Goal: Task Accomplishment & Management: Manage account settings

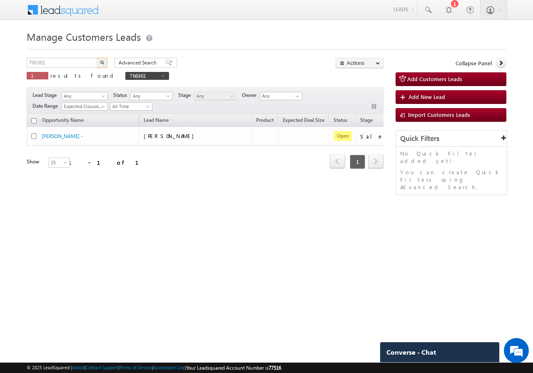
click at [62, 66] on input "766361" at bounding box center [62, 63] width 71 height 10
drag, startPoint x: 92, startPoint y: 63, endPoint x: 99, endPoint y: 61, distance: 7.1
click at [92, 63] on input "777398" at bounding box center [62, 63] width 71 height 10
type input "777398"
click at [103, 60] on button "button" at bounding box center [102, 63] width 11 height 10
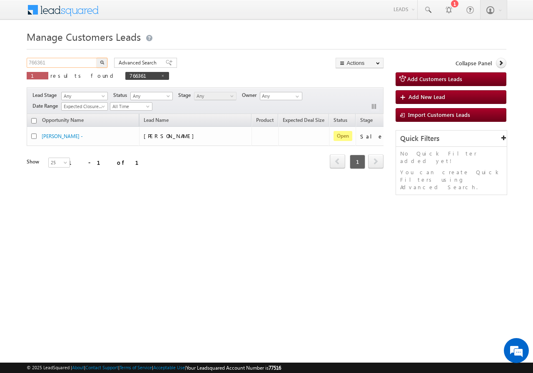
click at [65, 62] on input "766361" at bounding box center [62, 63] width 71 height 10
paste input "77398"
click at [99, 60] on button "button" at bounding box center [102, 63] width 11 height 10
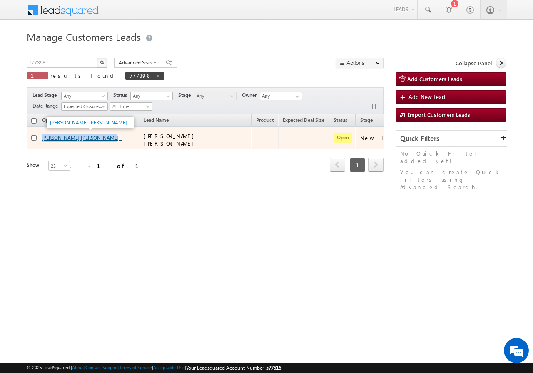
drag, startPoint x: 41, startPoint y: 137, endPoint x: 106, endPoint y: 139, distance: 65.0
click at [106, 139] on div "[PERSON_NAME] [PERSON_NAME] -" at bounding box center [83, 140] width 104 height 12
copy div "[PERSON_NAME] [PERSON_NAME]"
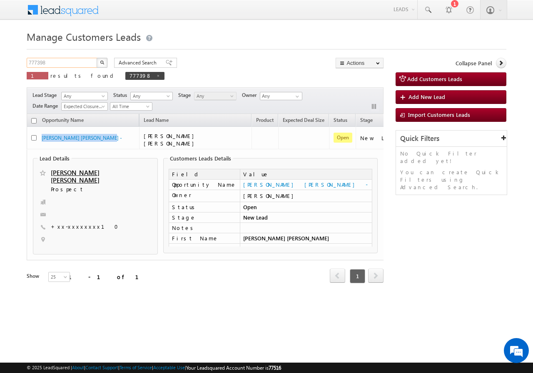
click at [72, 62] on input "777398" at bounding box center [62, 63] width 71 height 10
paste input "414"
type input "777414"
click at [97, 61] on button "button" at bounding box center [102, 63] width 11 height 10
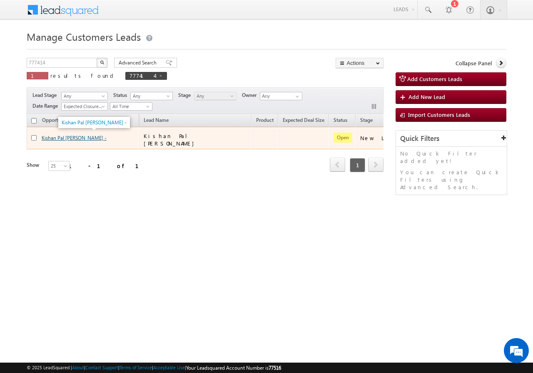
click at [71, 135] on link "Kishan Pal [PERSON_NAME] -" at bounding box center [74, 138] width 65 height 6
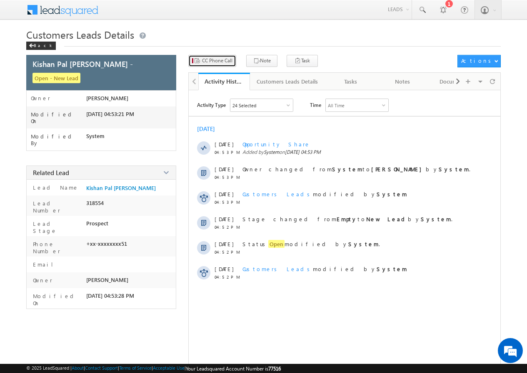
click at [213, 64] on span "CC Phone Call" at bounding box center [217, 60] width 30 height 7
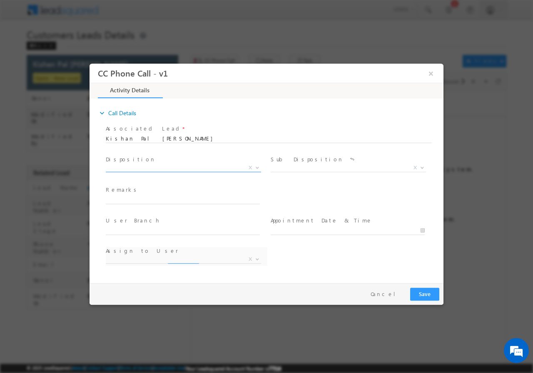
click at [138, 167] on span "X" at bounding box center [183, 168] width 155 height 8
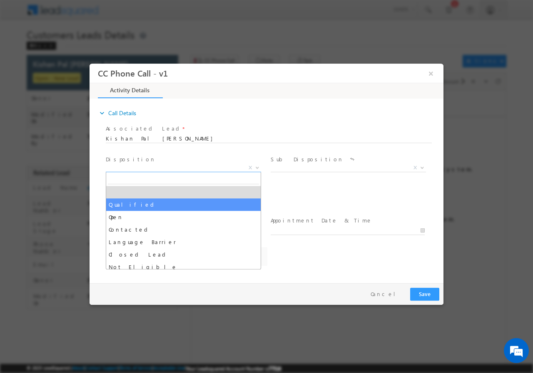
select select "annupriya.singh@sgrlimited.in"
select select "Qualified"
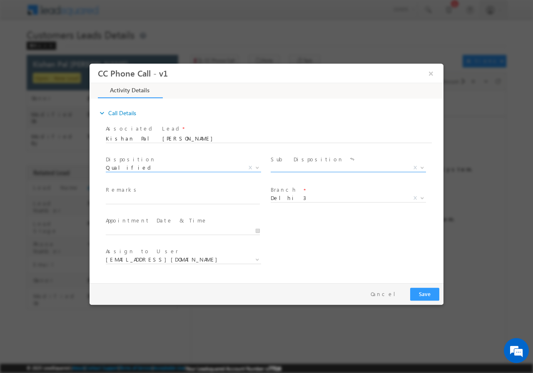
click at [298, 166] on span "X" at bounding box center [348, 168] width 155 height 8
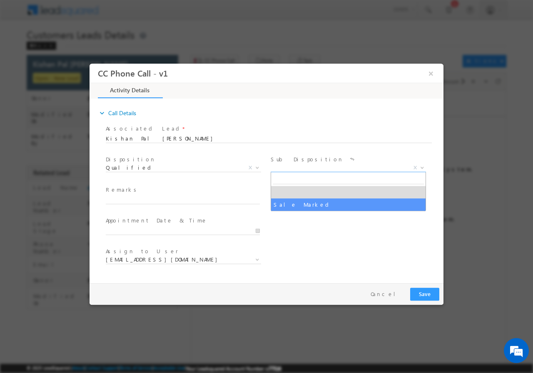
select select "Sale Marked"
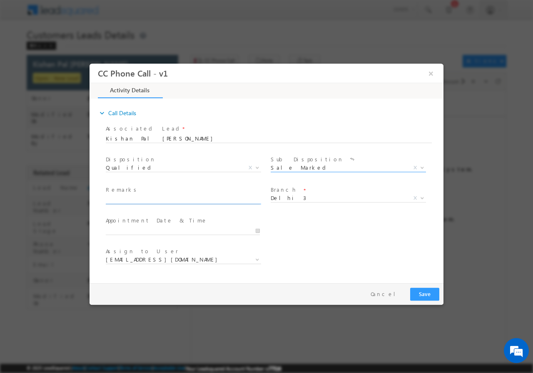
click at [141, 201] on input "text" at bounding box center [183, 200] width 154 height 8
paste input "777414//VB_Interested//Kishan Pal Batham//9718138751//P+C// loan req-7L//PV-12L…"
type input "777414//VB_Interested//Kishan Pal Batham//9718138751//P+C// loan req-7L//PV-12L…"
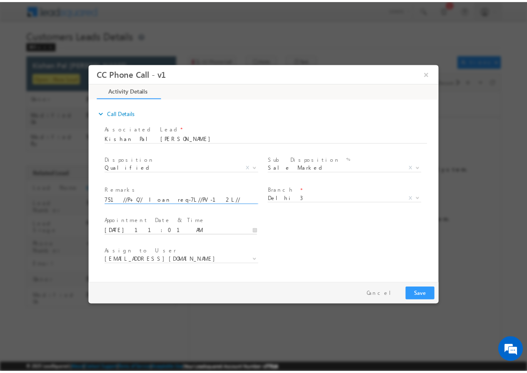
scroll to position [0, 0]
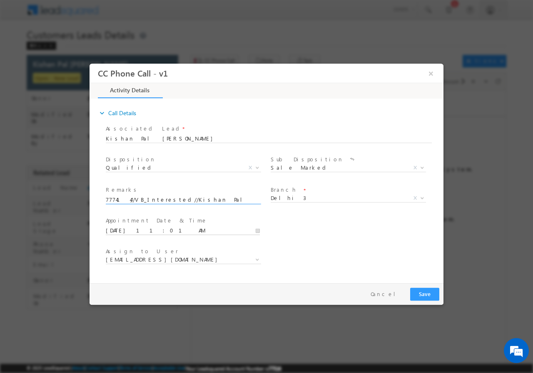
click at [256, 230] on input "08/20/2025 11:01 AM" at bounding box center [183, 230] width 154 height 8
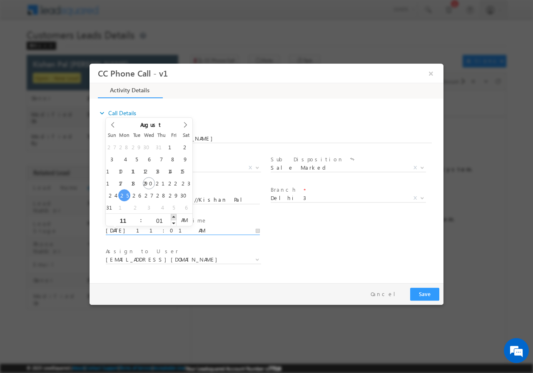
type input "08/25/2025 11:02 AM"
click at [172, 216] on span at bounding box center [174, 217] width 6 height 6
click at [161, 219] on input "02" at bounding box center [159, 220] width 35 height 5
type input "00"
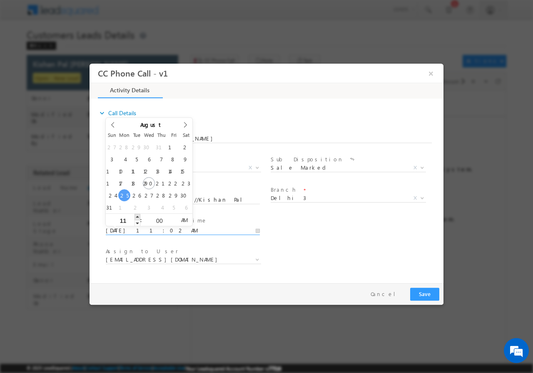
type input "08/25/2025 12:00 PM"
type input "12"
click at [136, 216] on span at bounding box center [137, 217] width 6 height 6
click at [345, 229] on div "User Branch * Appointment Date & Time * 08/25/2025 12:00 PM" at bounding box center [273, 229] width 339 height 31
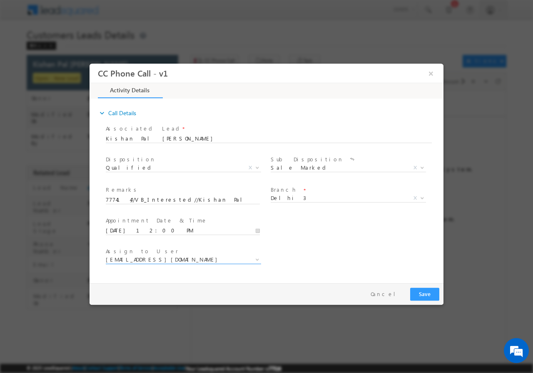
click at [184, 261] on span "annupriya.singh@sgrlimited.in" at bounding box center [173, 259] width 135 height 7
type input "rana.singh@sgrlimited.in"
click at [421, 292] on button "Save" at bounding box center [424, 294] width 29 height 13
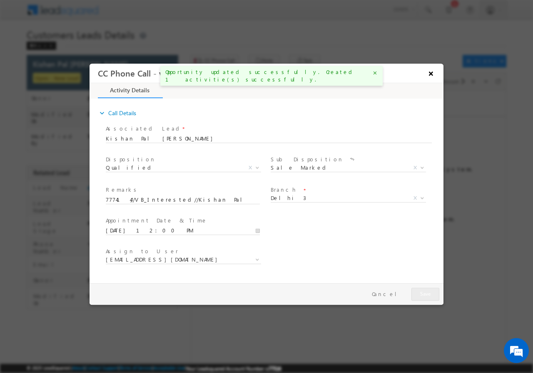
click at [433, 74] on button "×" at bounding box center [431, 72] width 14 height 15
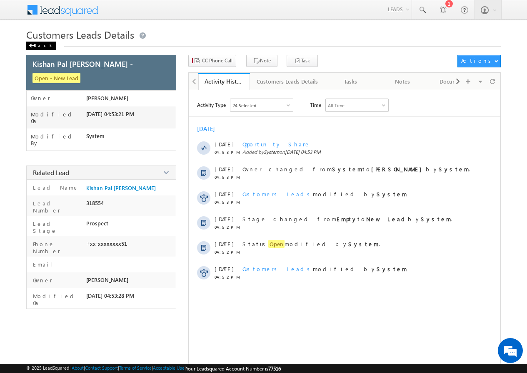
click at [41, 45] on div "Back" at bounding box center [41, 46] width 30 height 8
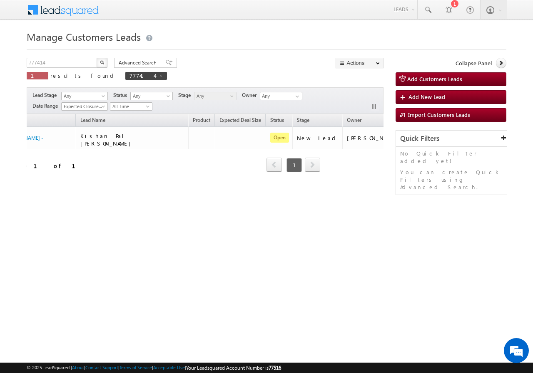
scroll to position [0, 78]
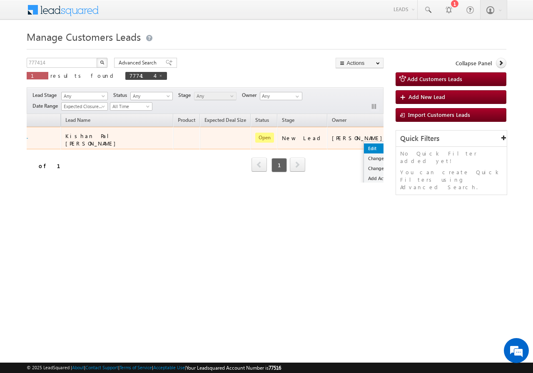
click at [364, 147] on link "Edit" at bounding box center [385, 149] width 42 height 10
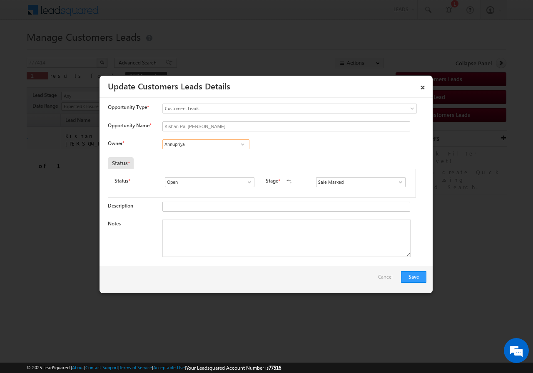
click at [190, 144] on input "Annupriya" at bounding box center [205, 144] width 87 height 10
paste input "rana.singh@sgrlimited.in"
click at [187, 156] on link "Rana Sangram Singh rana.singh@sgrlimited.in" at bounding box center [205, 157] width 87 height 16
type input "Rana Sangram Singh"
click at [205, 239] on textarea "Notes" at bounding box center [286, 238] width 248 height 37
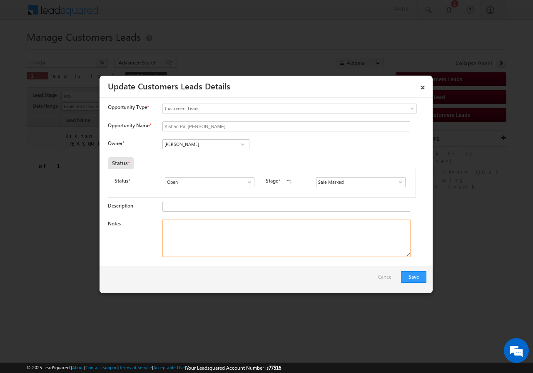
paste textarea "777414//VB_Interested//Kishan Pal Batham//9718138751//P+C// loan req-7L//PV-12L…"
type textarea "777414//VB_Interested//Kishan Pal Batham//9718138751//P+C// loan req-7L//PV-12L…"
click at [417, 276] on button "Save" at bounding box center [413, 277] width 25 height 12
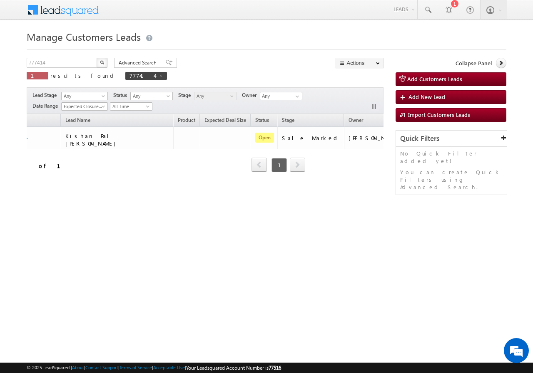
scroll to position [0, 0]
